Goal: Task Accomplishment & Management: Use online tool/utility

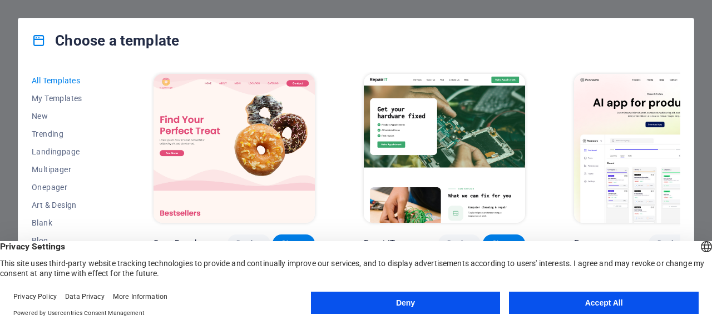
click at [578, 304] on button "Accept All" at bounding box center [604, 303] width 190 height 22
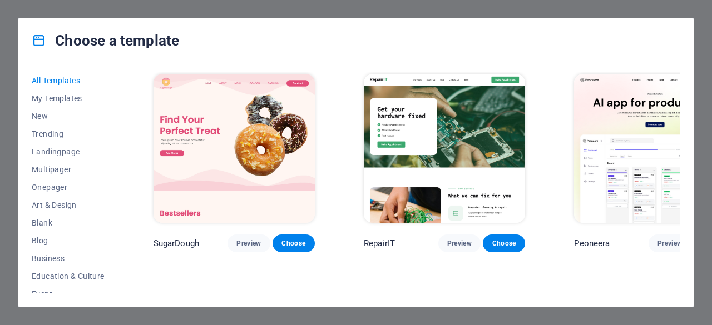
drag, startPoint x: 680, startPoint y: 78, endPoint x: 679, endPoint y: 86, distance: 7.9
click at [679, 86] on div "All Templates My Templates New Trending Landingpage Multipager Onepager Art & D…" at bounding box center [355, 185] width 675 height 244
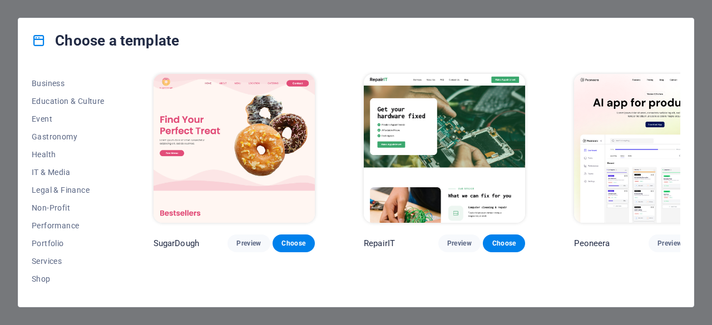
scroll to position [131, 0]
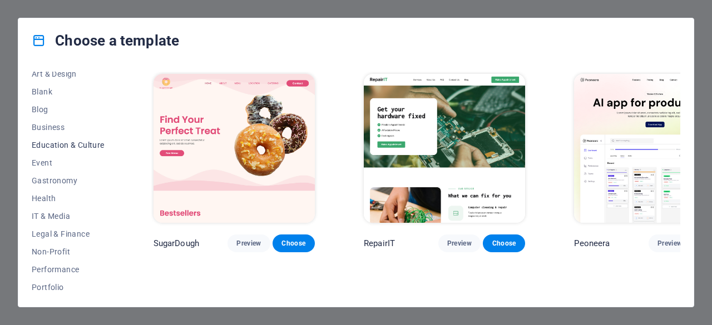
click at [72, 148] on span "Education & Culture" at bounding box center [68, 145] width 73 height 9
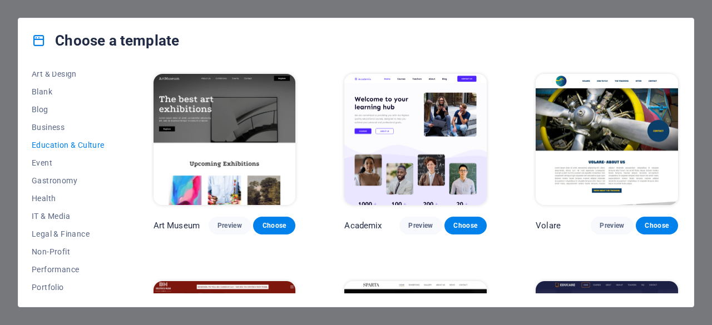
click at [72, 145] on span "Education & Culture" at bounding box center [68, 145] width 73 height 9
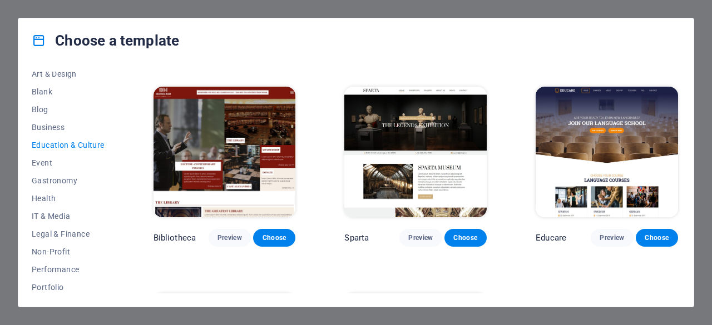
scroll to position [198, 0]
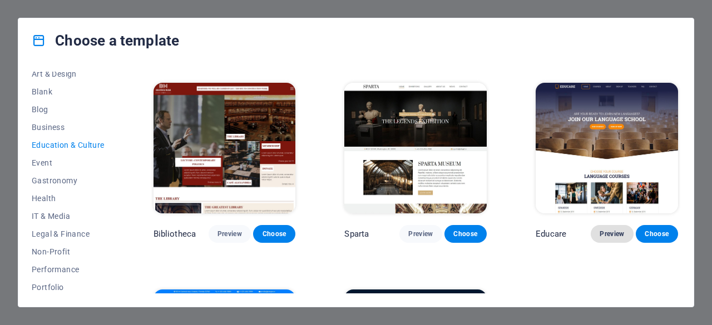
click at [608, 230] on span "Preview" at bounding box center [611, 234] width 24 height 9
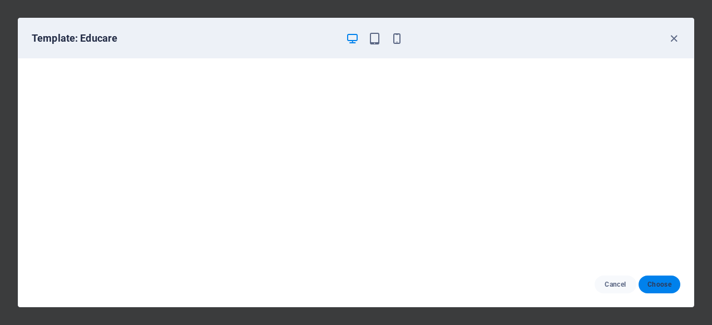
click at [653, 282] on span "Choose" at bounding box center [659, 284] width 24 height 9
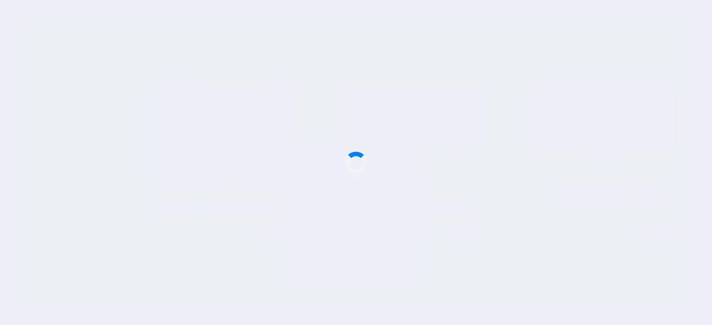
click at [653, 283] on div at bounding box center [356, 162] width 712 height 325
